Goal: Task Accomplishment & Management: Use online tool/utility

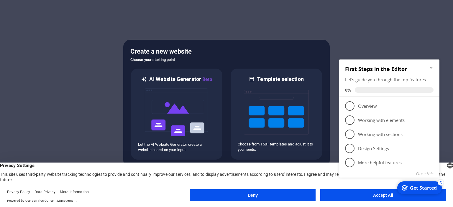
click at [288, 191] on button "Deny" at bounding box center [253, 196] width 126 height 12
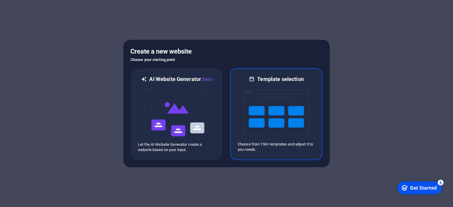
click at [274, 99] on img at bounding box center [276, 112] width 65 height 59
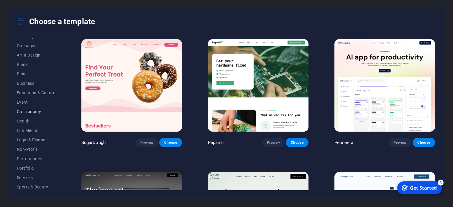
scroll to position [81, 0]
click at [32, 143] on span "Portfolio" at bounding box center [36, 141] width 39 height 5
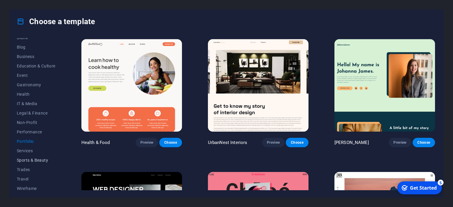
scroll to position [83, 0]
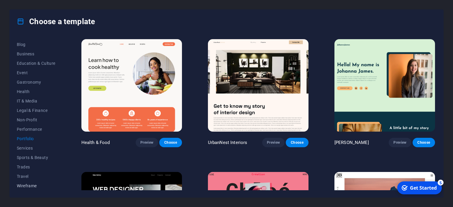
click at [30, 187] on span "Wireframe" at bounding box center [36, 186] width 39 height 5
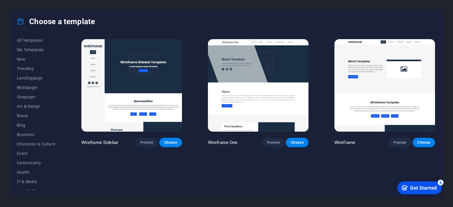
scroll to position [0, 0]
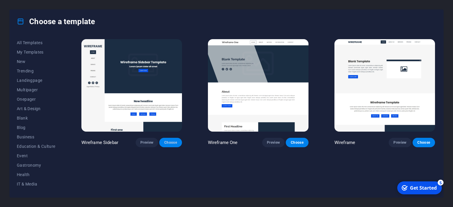
click at [168, 143] on span "Choose" at bounding box center [170, 142] width 13 height 5
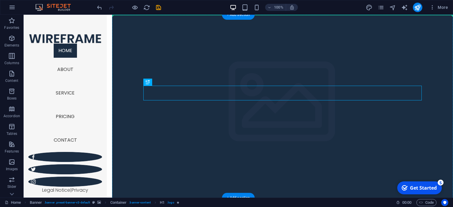
drag, startPoint x: 299, startPoint y: 90, endPoint x: 295, endPoint y: 58, distance: 31.5
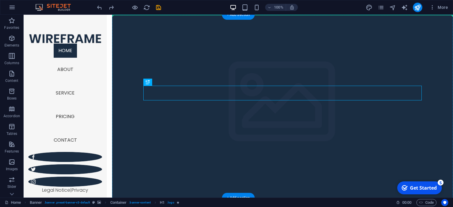
drag, startPoint x: 274, startPoint y: 90, endPoint x: 294, endPoint y: 73, distance: 25.9
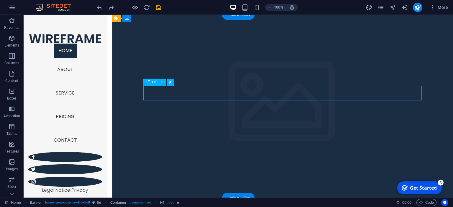
click at [163, 82] on icon at bounding box center [162, 82] width 3 height 6
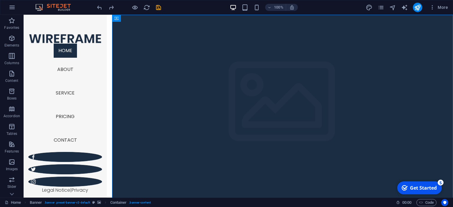
click at [416, 188] on div "Get Started" at bounding box center [423, 188] width 27 height 6
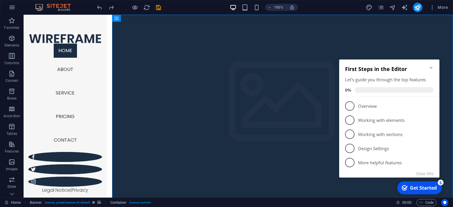
click at [433, 66] on icon "Minimize checklist" at bounding box center [431, 68] width 5 height 5
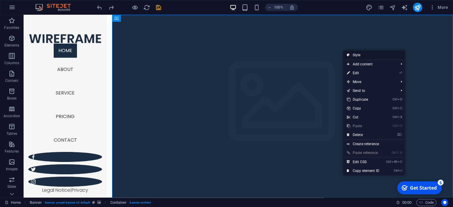
click at [371, 54] on link "Style" at bounding box center [374, 55] width 62 height 9
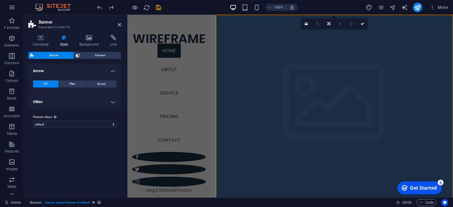
click at [122, 102] on div "Container Style Background Link Size Height Default px rem % vh vw Min. height …" at bounding box center [75, 114] width 102 height 168
click at [115, 102] on h4 "Other" at bounding box center [74, 102] width 93 height 14
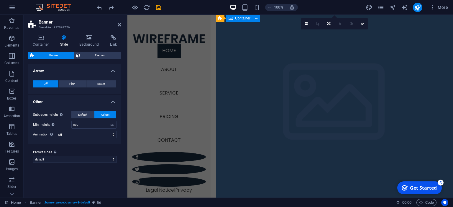
click at [246, 18] on span "Container" at bounding box center [242, 19] width 15 height 4
click at [239, 20] on span "Container" at bounding box center [242, 19] width 15 height 4
drag, startPoint x: 367, startPoint y: 35, endPoint x: 342, endPoint y: 20, distance: 28.8
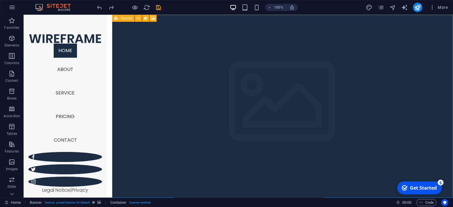
click at [118, 18] on icon at bounding box center [116, 18] width 4 height 7
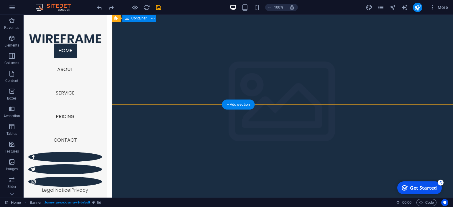
scroll to position [93, 0]
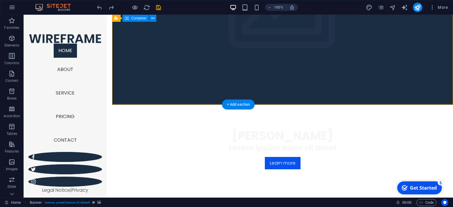
click at [334, 105] on div "[PERSON_NAME] Lorem ipsum dolor sit amet Learn more" at bounding box center [282, 149] width 341 height 88
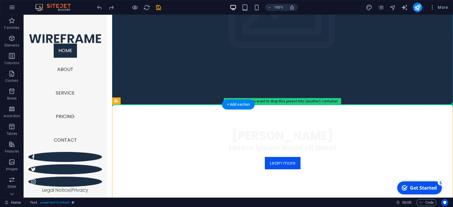
drag, startPoint x: 333, startPoint y: 107, endPoint x: 333, endPoint y: 81, distance: 26.0
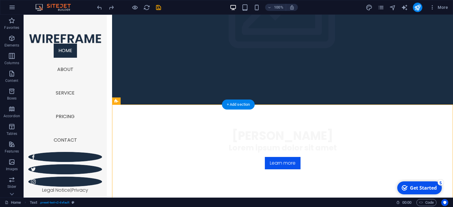
click at [362, 105] on div "[PERSON_NAME] Lorem ipsum dolor sit amet Learn more" at bounding box center [282, 149] width 341 height 88
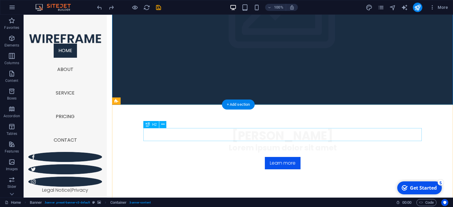
scroll to position [0, 0]
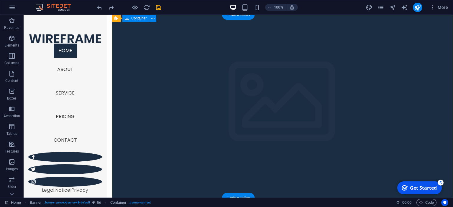
drag, startPoint x: 307, startPoint y: 45, endPoint x: 285, endPoint y: 48, distance: 22.6
click at [141, 19] on span "Container" at bounding box center [138, 19] width 15 height 4
click at [153, 21] on icon at bounding box center [152, 18] width 3 height 6
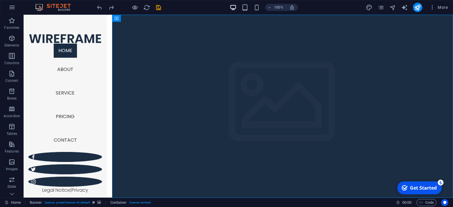
click at [238, 15] on section "Home Favorites Elements Columns Content Boxes Accordion Tables Features Images …" at bounding box center [226, 103] width 453 height 207
drag, startPoint x: 239, startPoint y: 16, endPoint x: 96, endPoint y: 15, distance: 143.1
click at [239, 16] on div "+ Add section" at bounding box center [238, 15] width 33 height 10
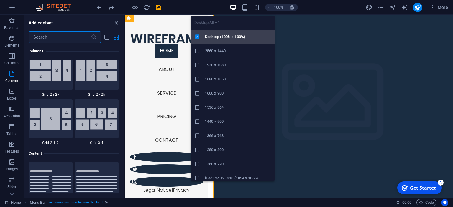
scroll to position [1033, 0]
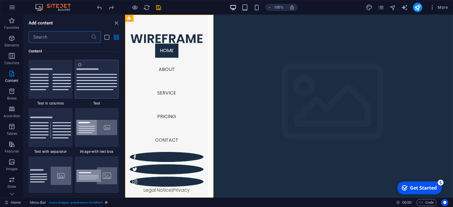
click at [97, 81] on img at bounding box center [96, 79] width 41 height 22
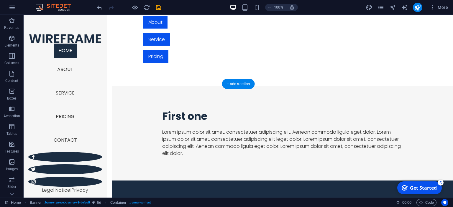
scroll to position [561, 0]
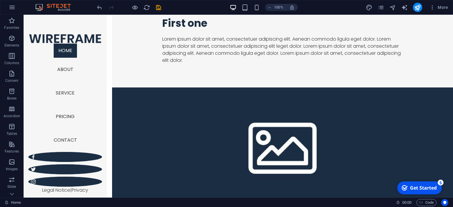
click at [55, 7] on img at bounding box center [56, 7] width 44 height 7
click at [12, 9] on icon "button" at bounding box center [12, 7] width 7 height 7
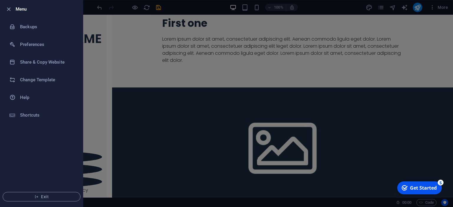
click at [27, 8] on h6 "Menu" at bounding box center [47, 9] width 63 height 7
click at [6, 10] on icon "button" at bounding box center [8, 9] width 7 height 7
